Goal: Information Seeking & Learning: Learn about a topic

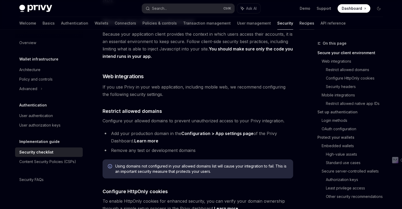
scroll to position [116, 0]
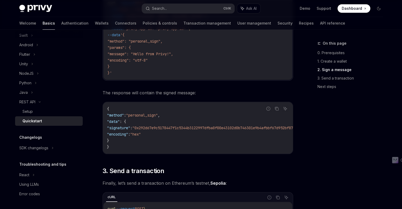
scroll to position [326, 0]
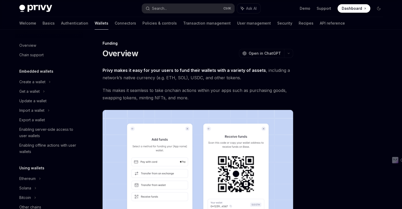
scroll to position [143, 0]
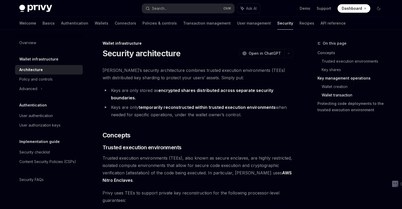
scroll to position [1038, 0]
